Goal: Task Accomplishment & Management: Manage account settings

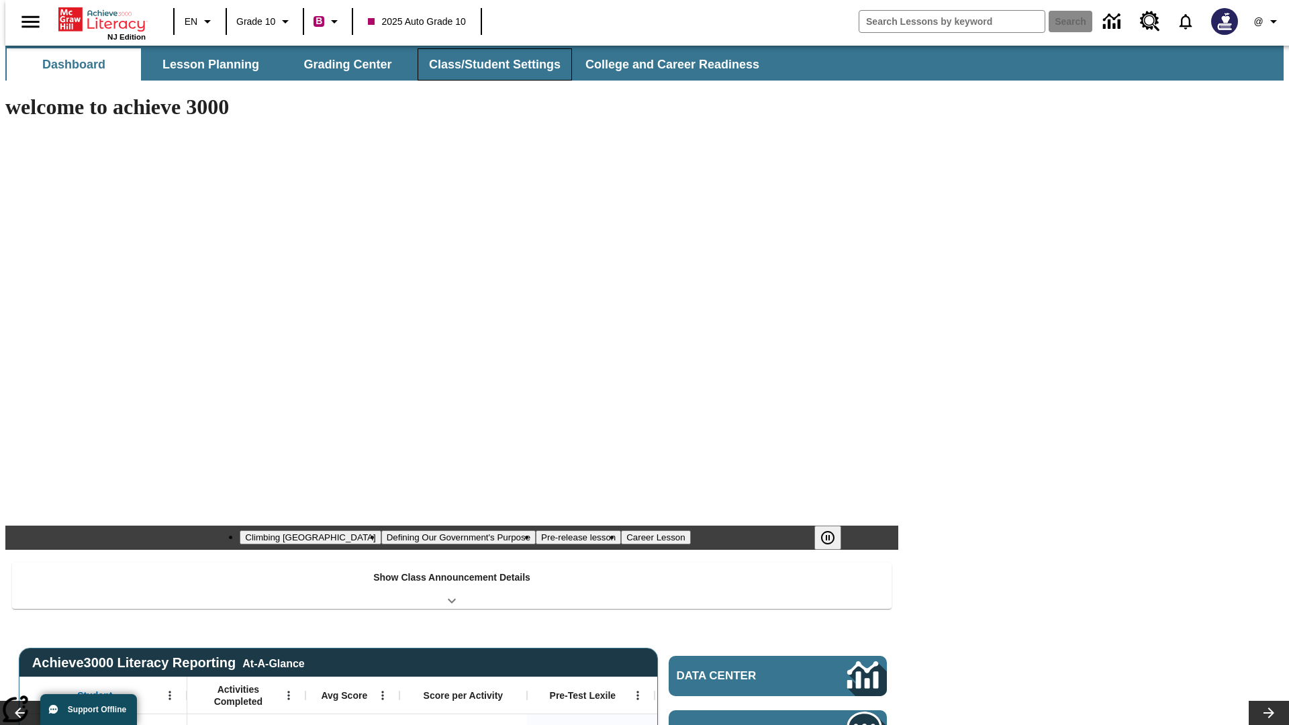
click at [487, 64] on button "Class/Student Settings" at bounding box center [495, 64] width 154 height 32
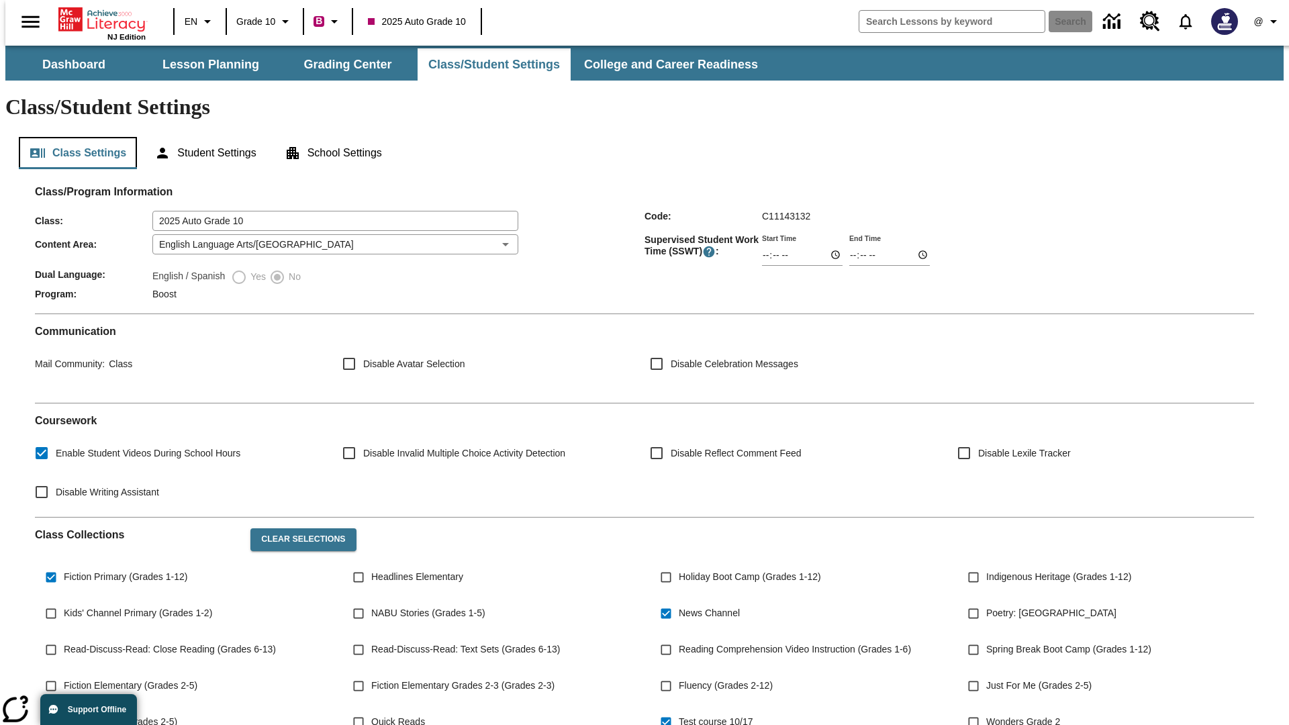
click at [73, 137] on button "Class Settings" at bounding box center [78, 153] width 118 height 32
type input "17:35"
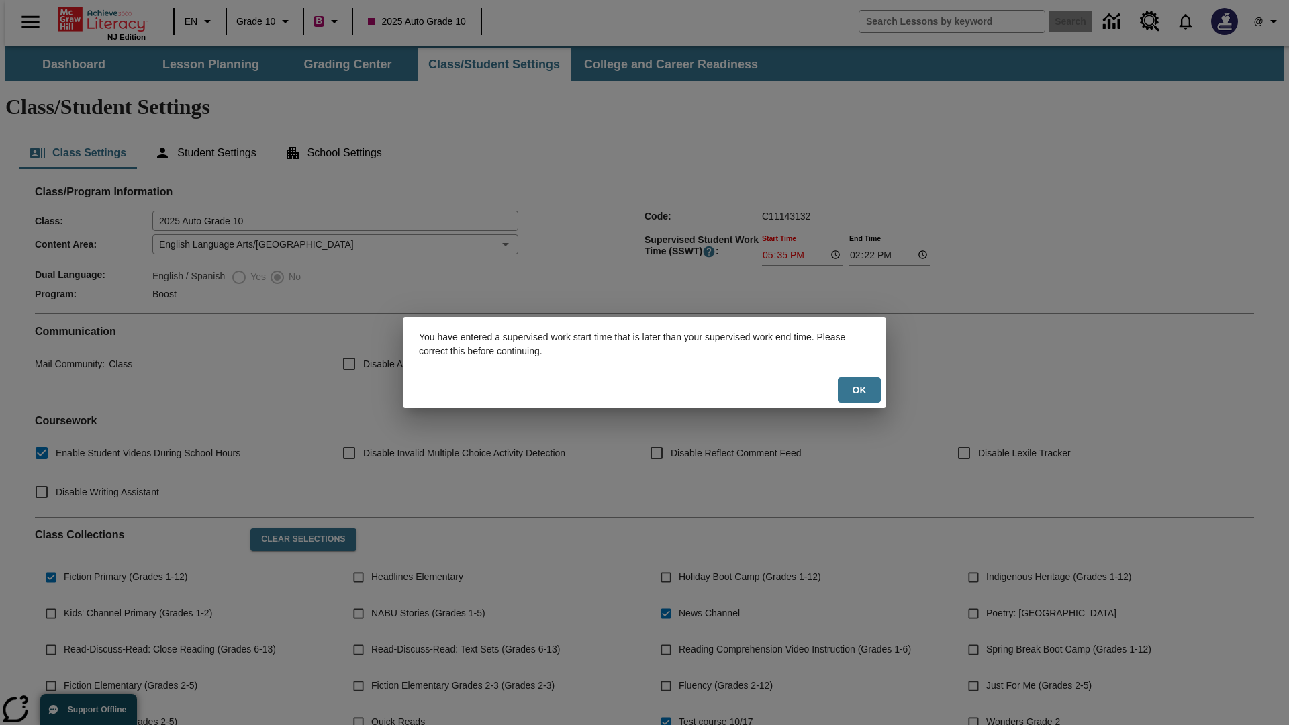
scroll to position [197, 0]
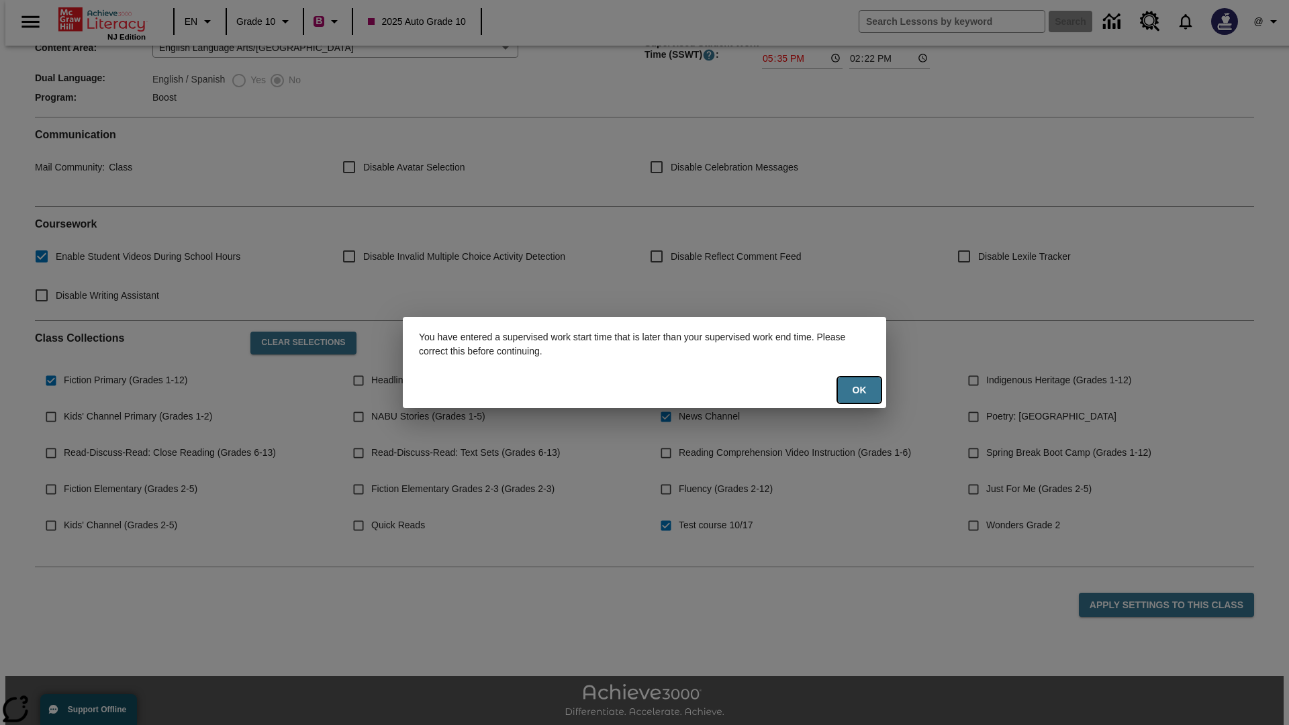
click at [859, 390] on button "Ok" at bounding box center [859, 390] width 43 height 26
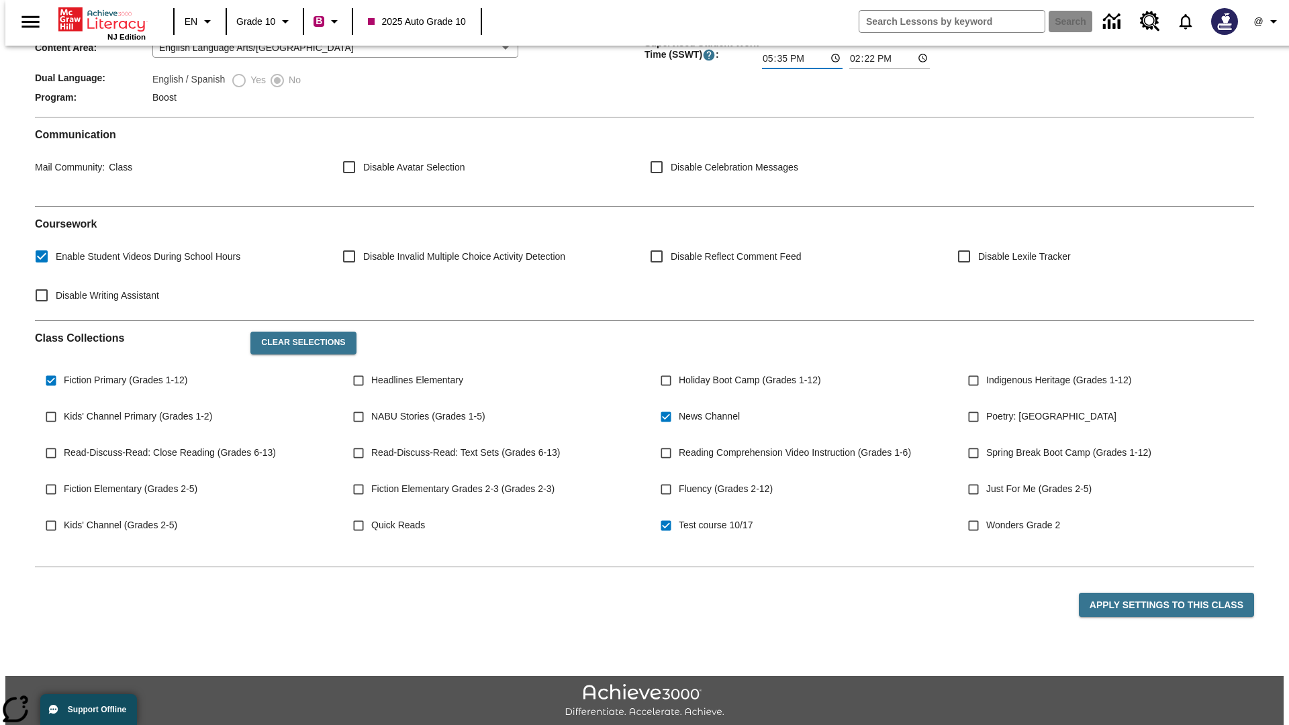
type input "17:35"
click at [1174, 593] on button "Apply Settings to this Class" at bounding box center [1166, 605] width 175 height 25
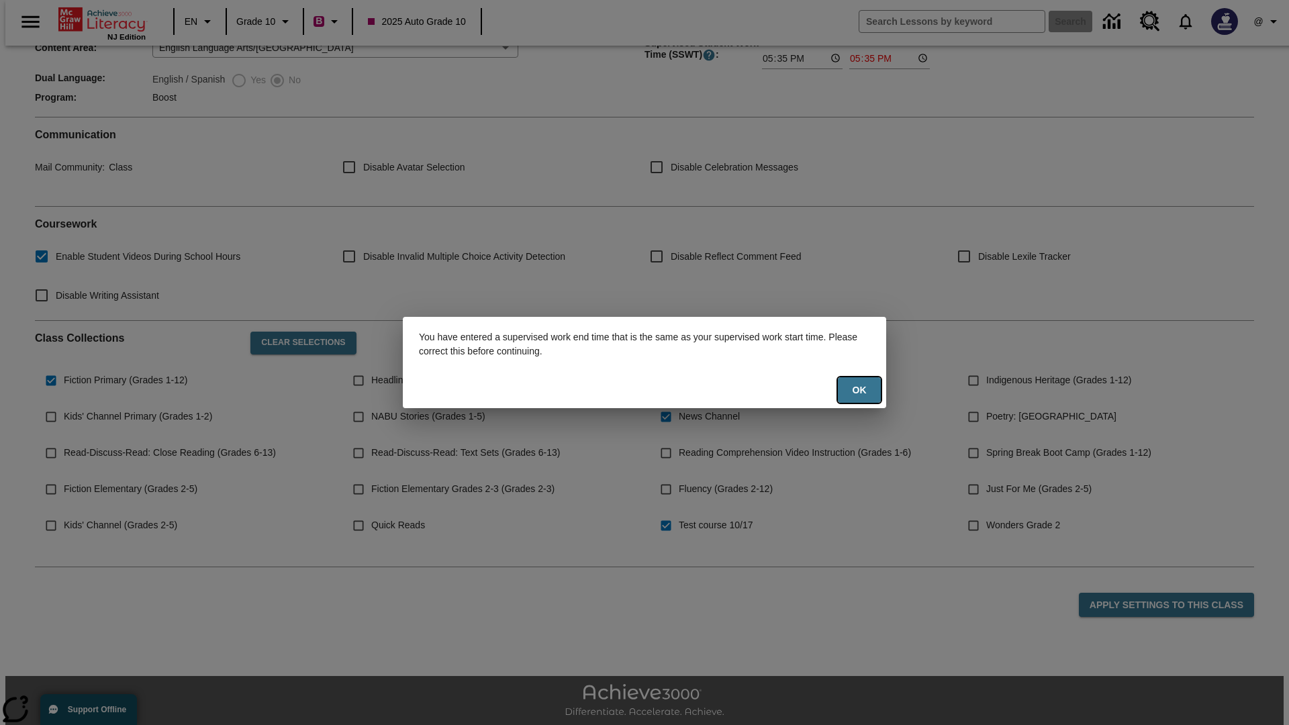
click at [859, 390] on button "Ok" at bounding box center [859, 390] width 43 height 26
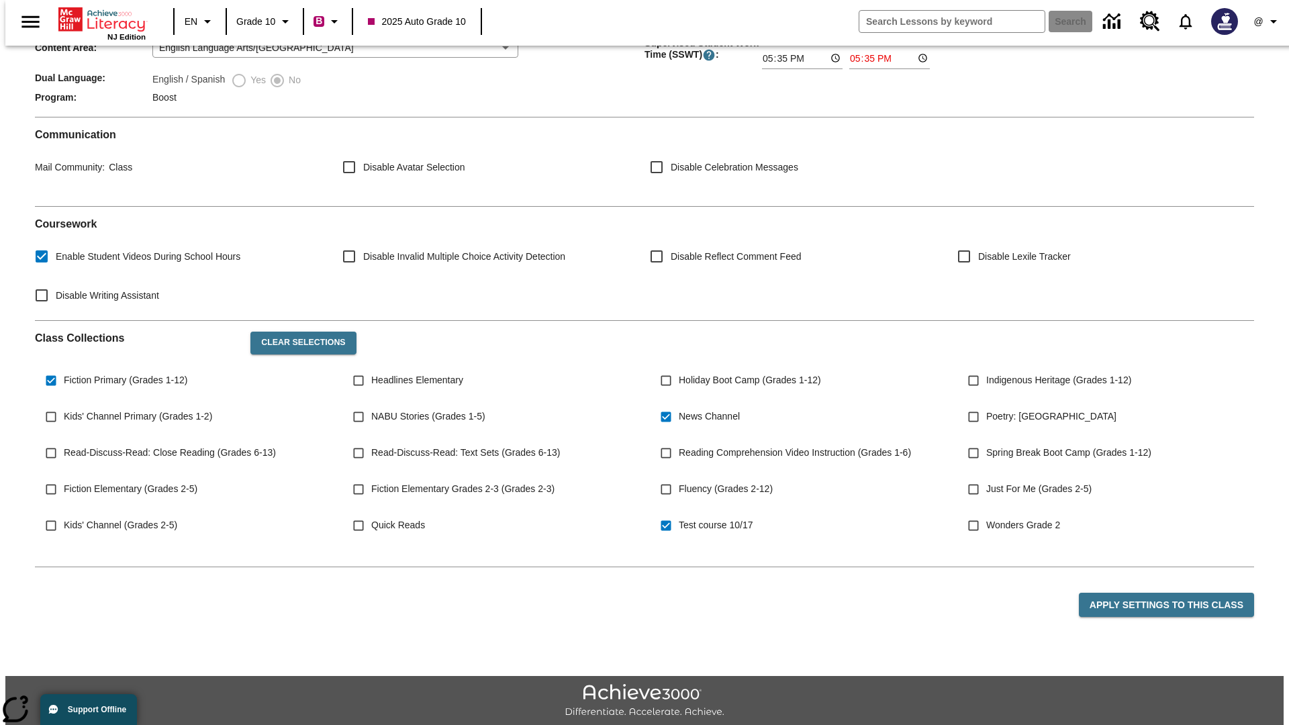
type input "23:35"
type input "23:36"
click at [1174, 593] on button "Apply Settings to this Class" at bounding box center [1166, 605] width 175 height 25
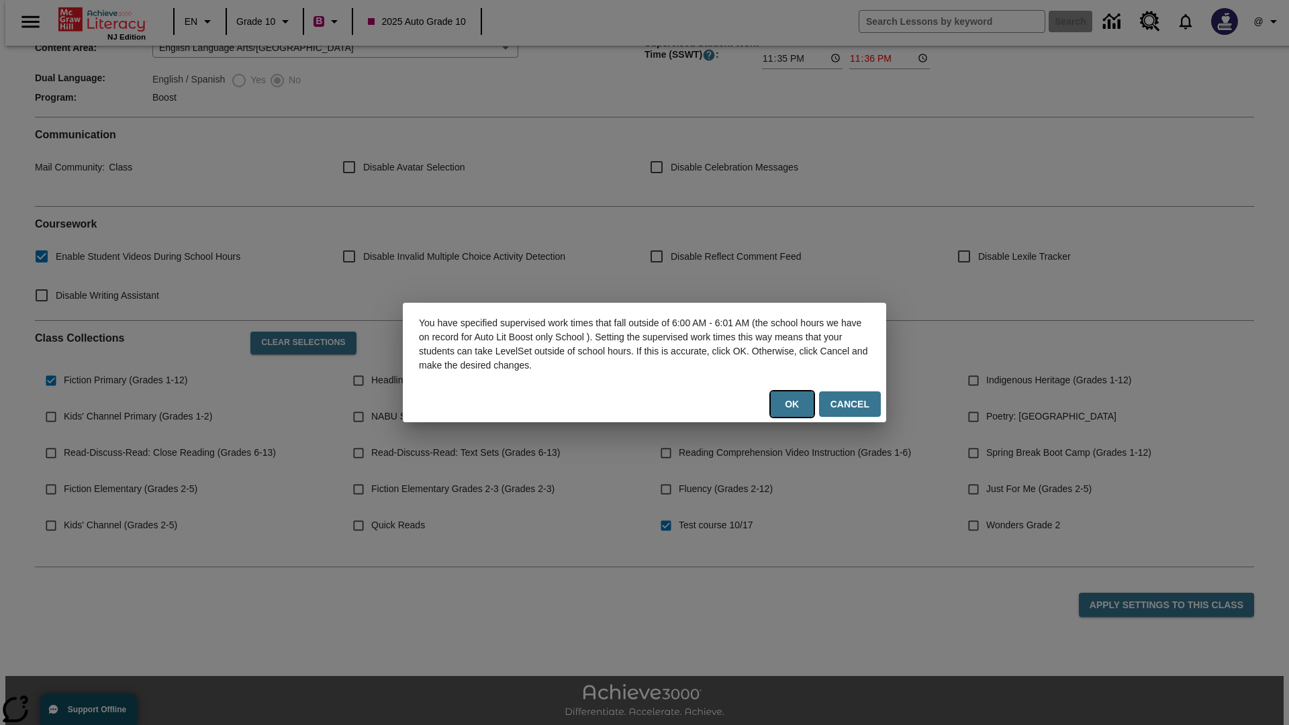
click at [795, 404] on button "Ok" at bounding box center [792, 404] width 43 height 26
